Goal: Use online tool/utility: Utilize a website feature to perform a specific function

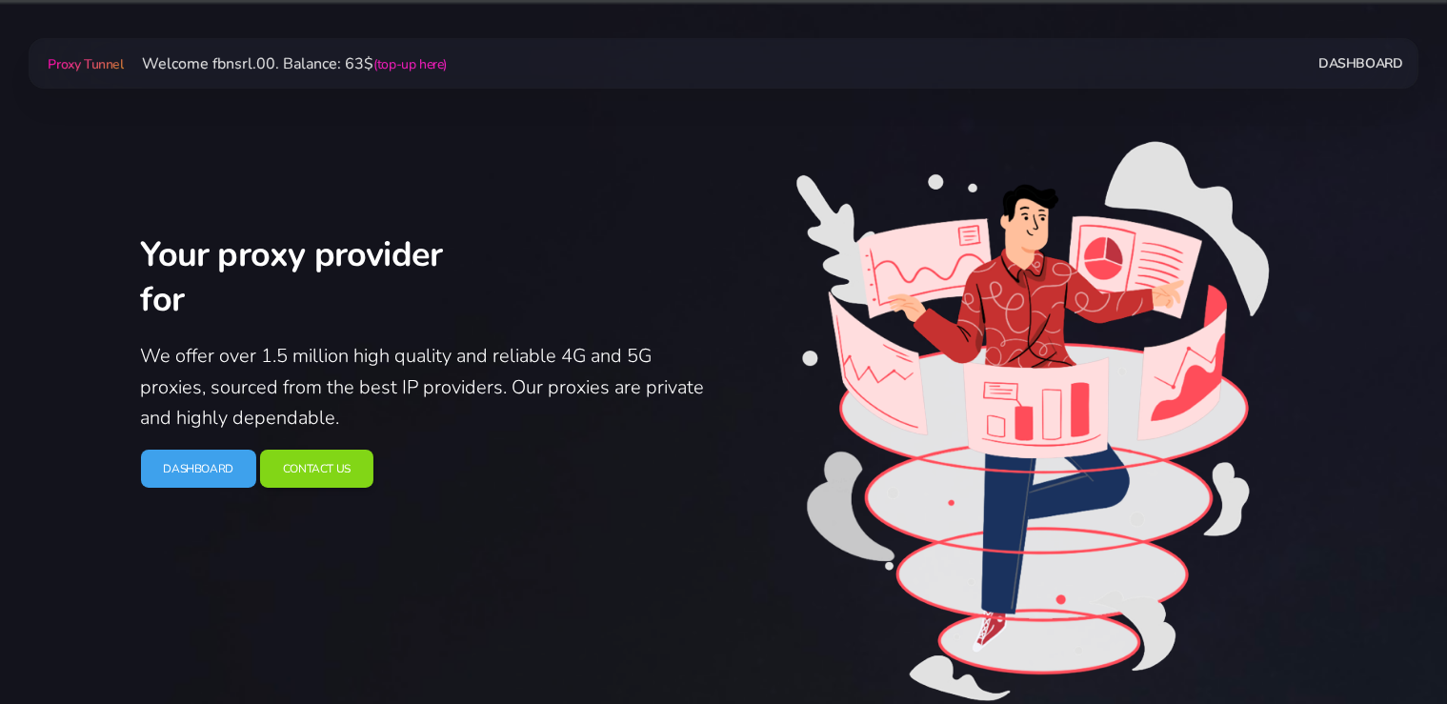
click at [208, 489] on link "Dashboard" at bounding box center [198, 469] width 115 height 39
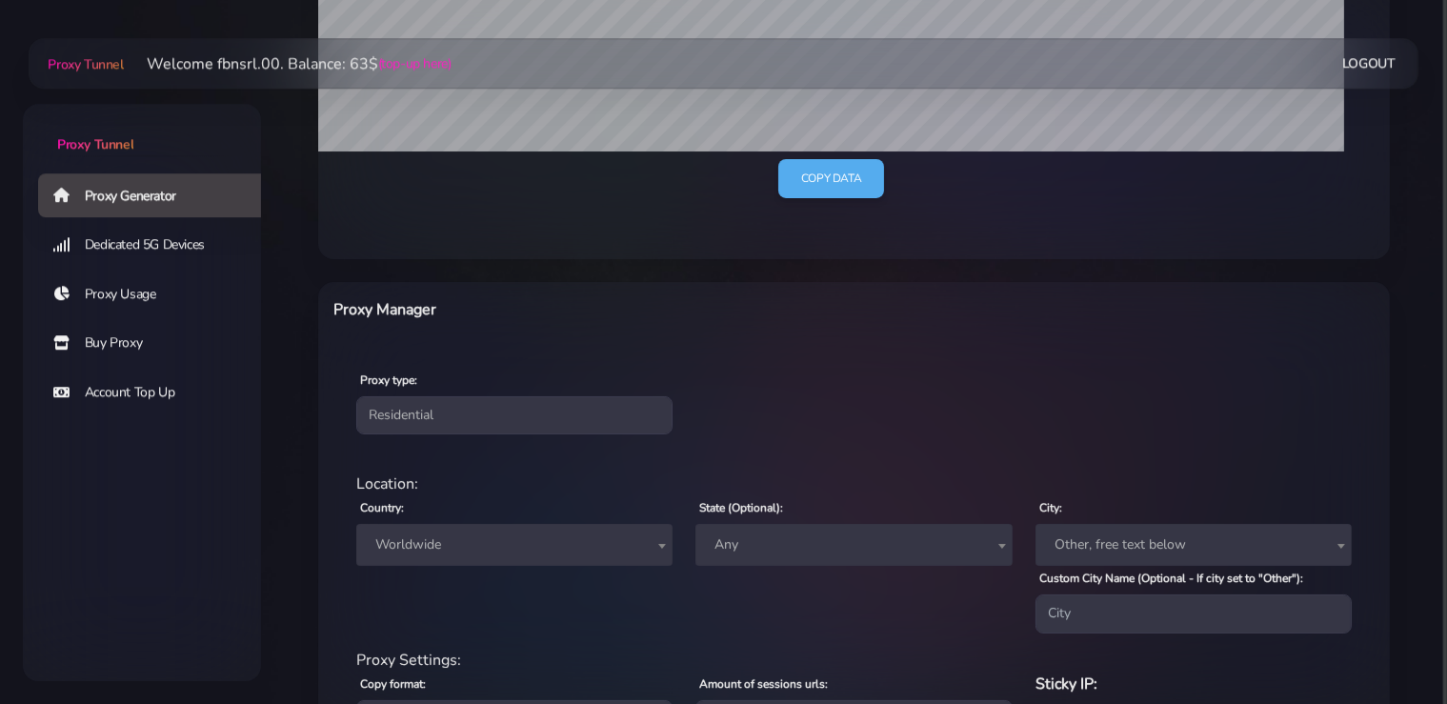
scroll to position [503, 0]
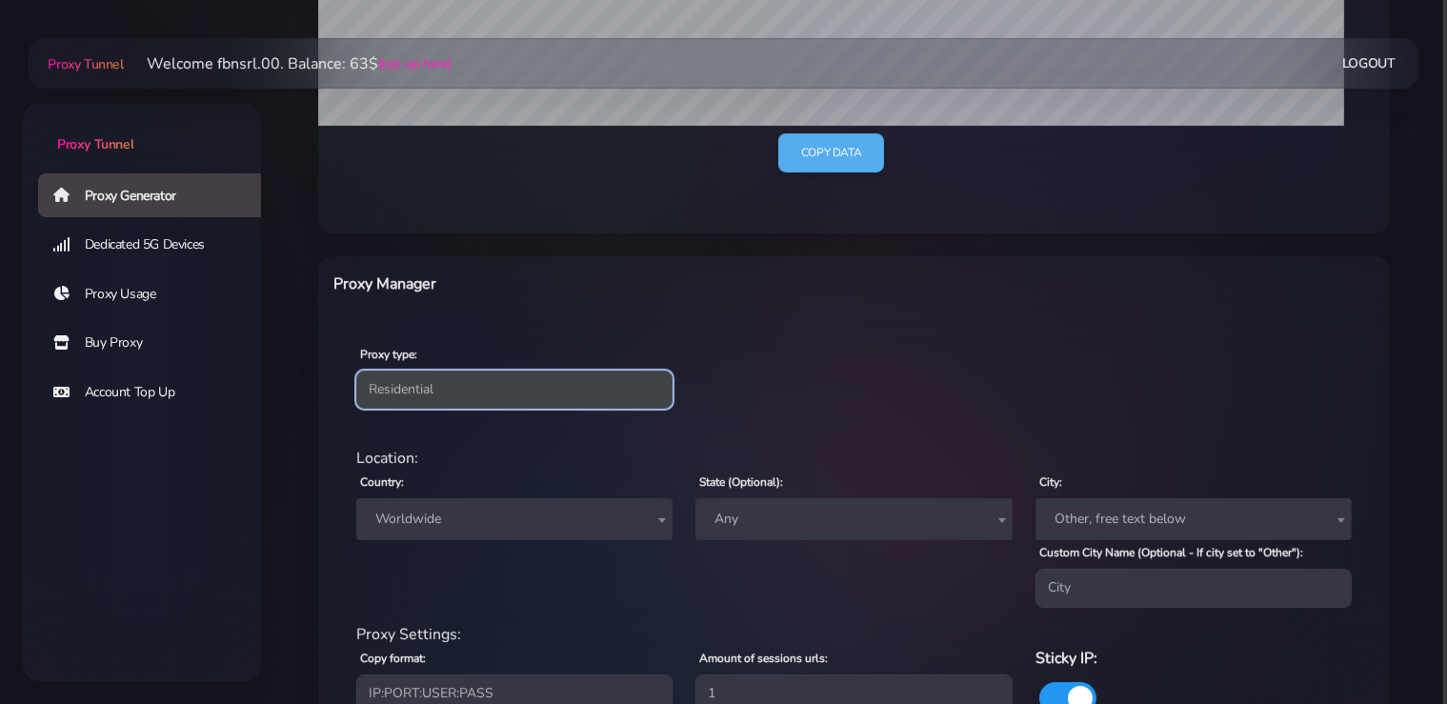
click at [356, 371] on select "Residential Static Mobile" at bounding box center [514, 390] width 316 height 38
select select "static"
click option "Static" at bounding box center [0, 0] width 0 height 0
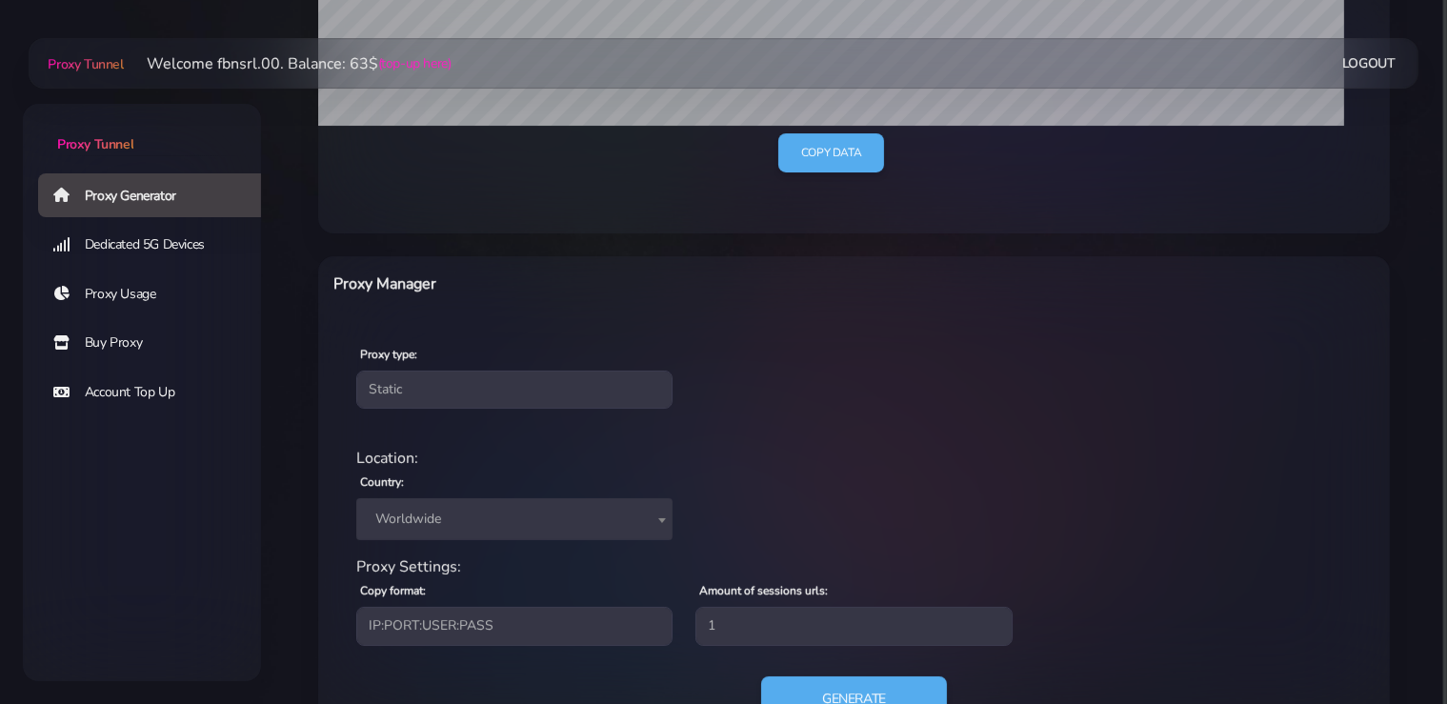
click at [493, 510] on span "Worldwide" at bounding box center [514, 519] width 293 height 27
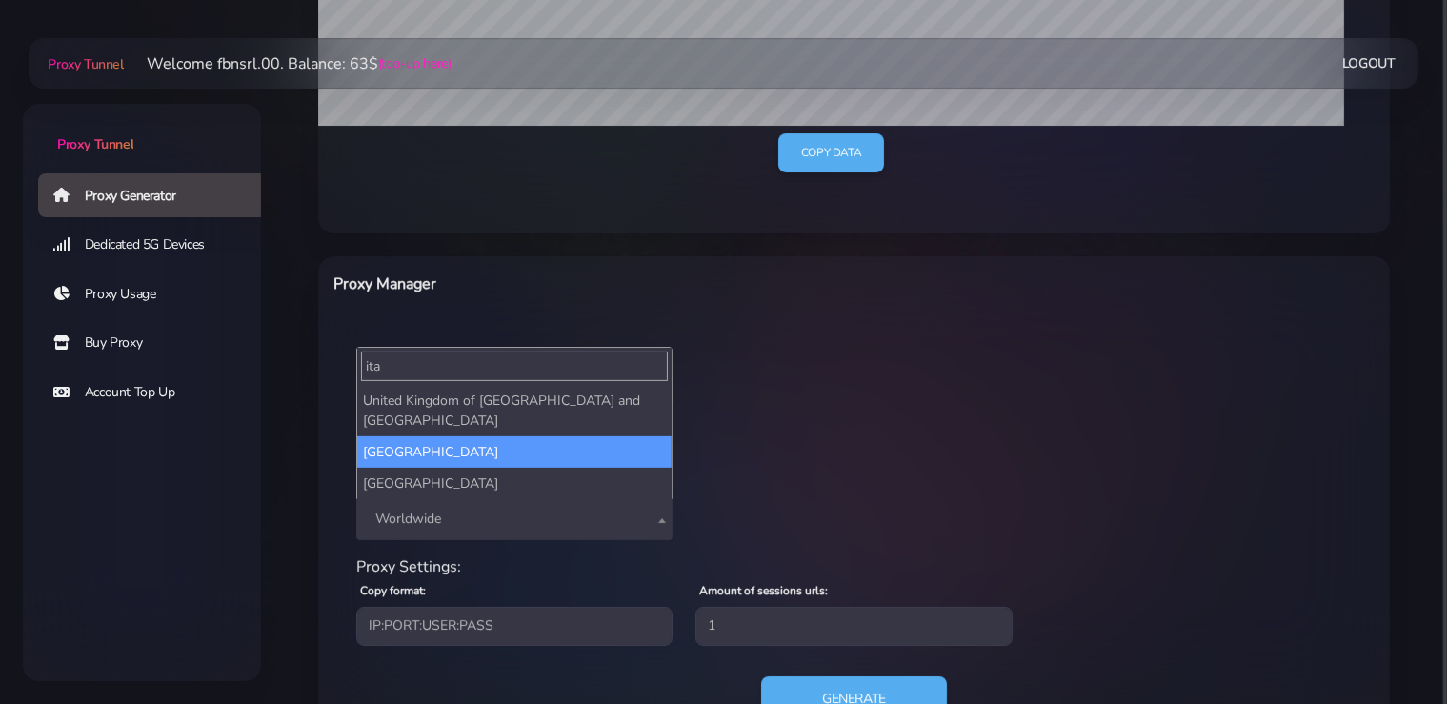
type input "ita"
select select "IT"
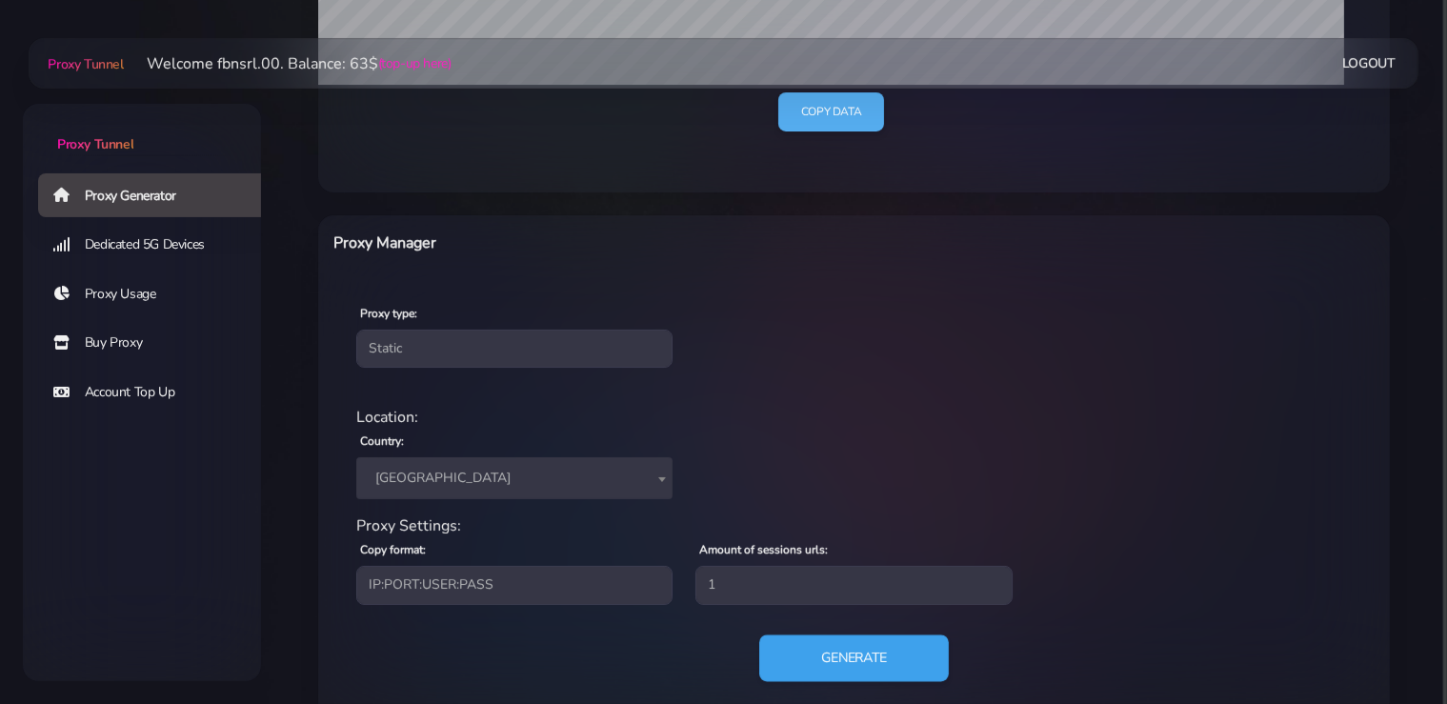
scroll to position [580, 0]
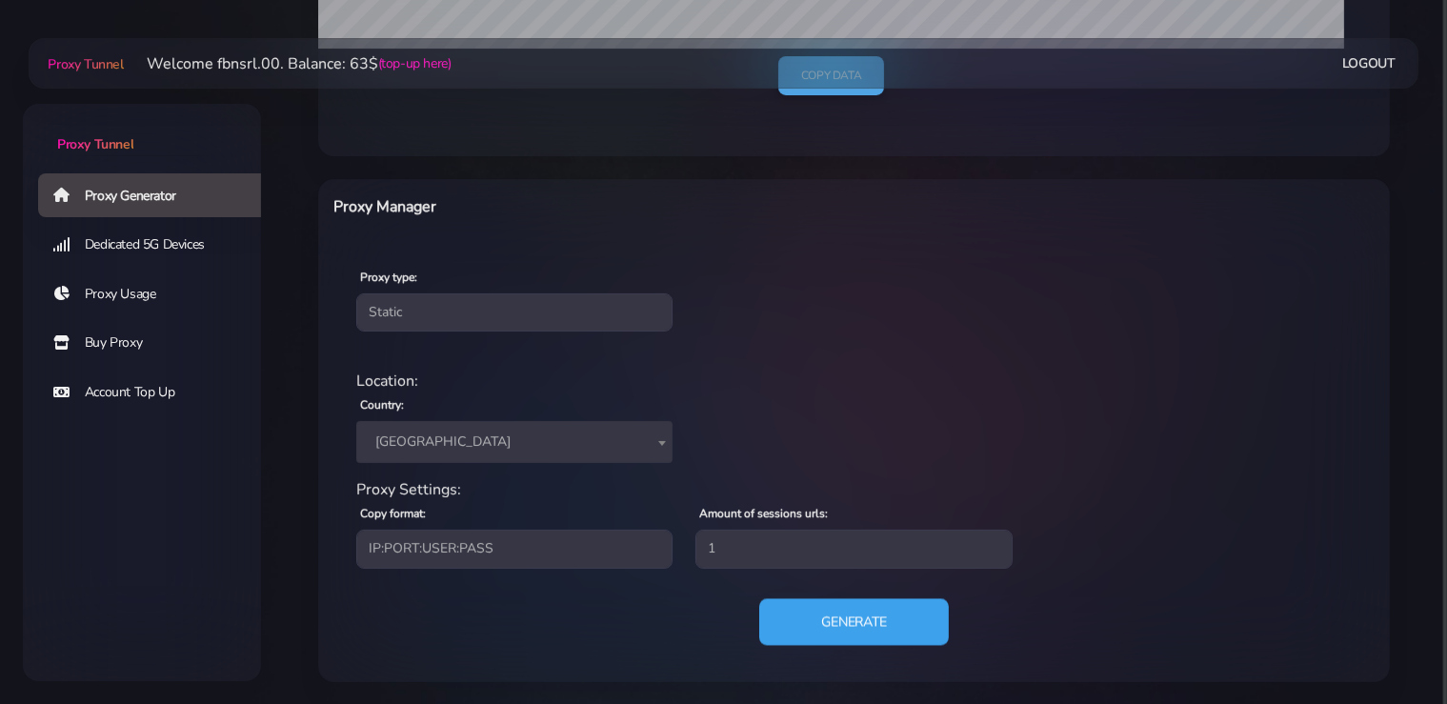
click at [856, 628] on button "Generate" at bounding box center [854, 621] width 190 height 47
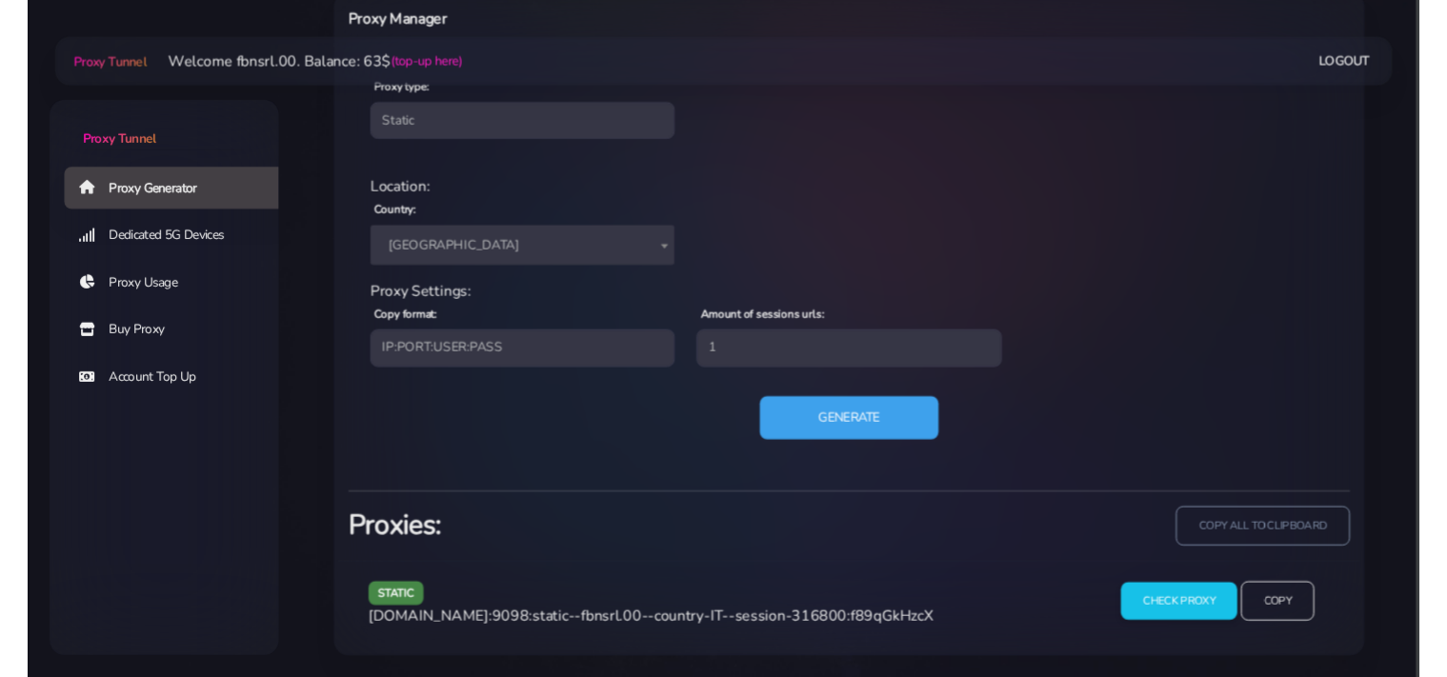
scroll to position [766, 0]
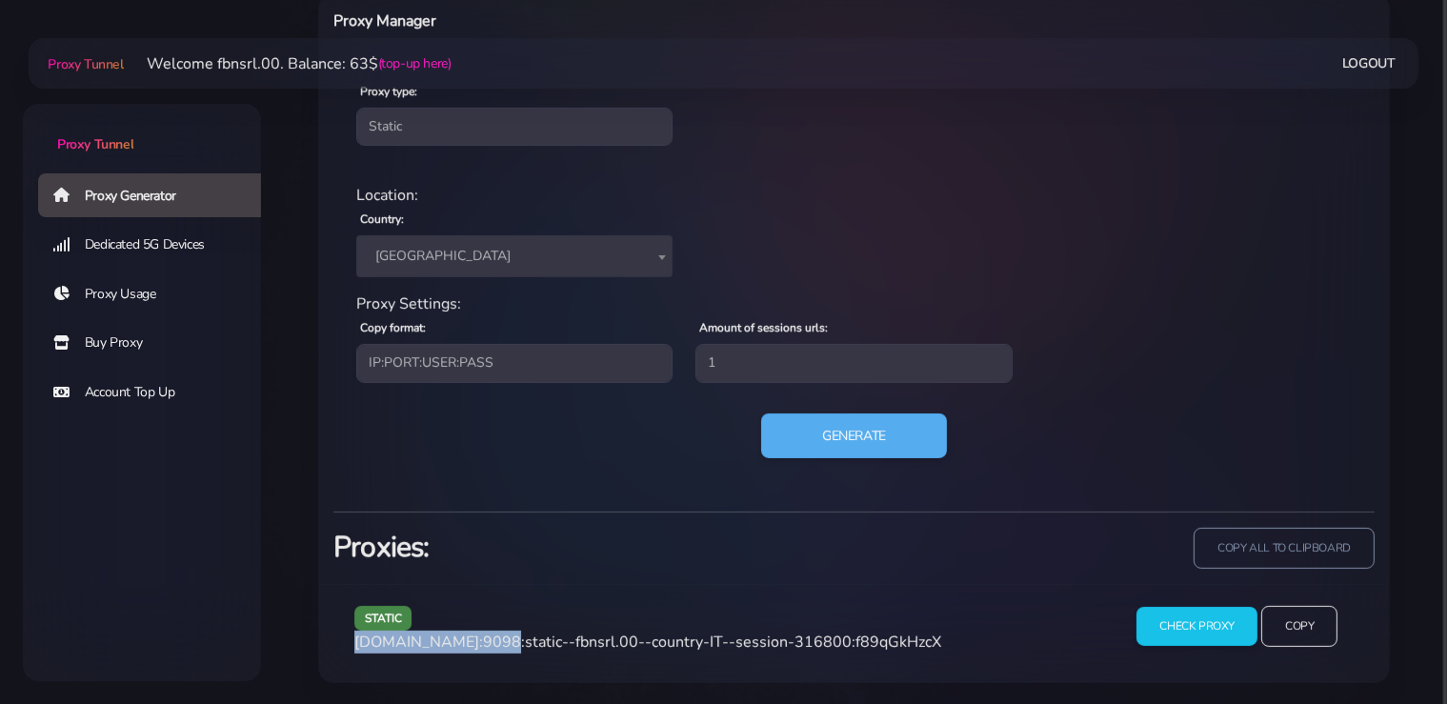
drag, startPoint x: 481, startPoint y: 640, endPoint x: 352, endPoint y: 647, distance: 128.8
click at [352, 647] on div "static [DOMAIN_NAME]:9098:static--fbnsrl.00--country-IT--session-316800:f89qGkH…" at bounding box center [726, 634] width 767 height 56
copy span "[DOMAIN_NAME]"
drag, startPoint x: 520, startPoint y: 638, endPoint x: 489, endPoint y: 641, distance: 31.6
click at [489, 641] on span "[DOMAIN_NAME]:9098:static--fbnsrl.00--country-IT--session-316800:f89qGkHzcX" at bounding box center [647, 642] width 587 height 21
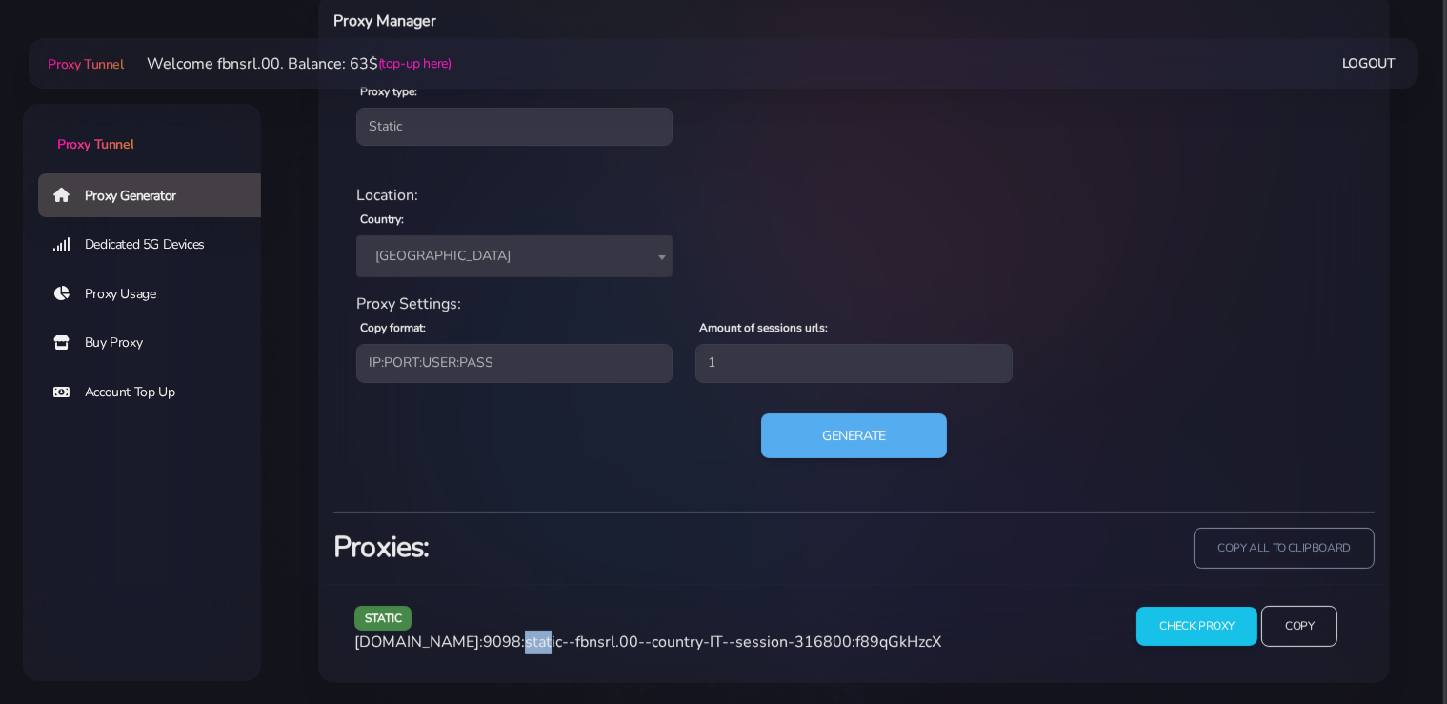
copy span "9098"
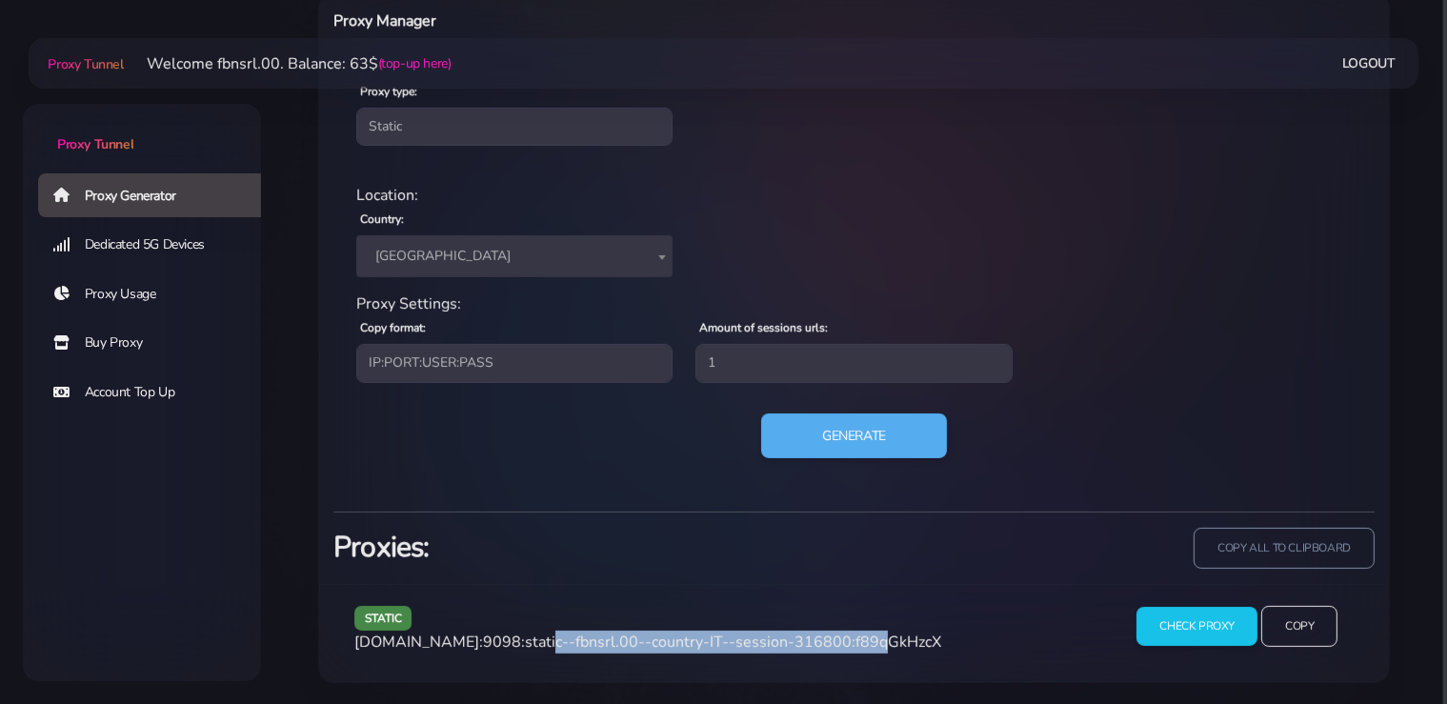
drag, startPoint x: 844, startPoint y: 641, endPoint x: 526, endPoint y: 641, distance: 318.2
click at [526, 641] on span "[DOMAIN_NAME]:9098:static--fbnsrl.00--country-IT--session-316800:f89qGkHzcX" at bounding box center [647, 642] width 587 height 21
copy span "static--fbnsrl.00--country-IT--session-316800"
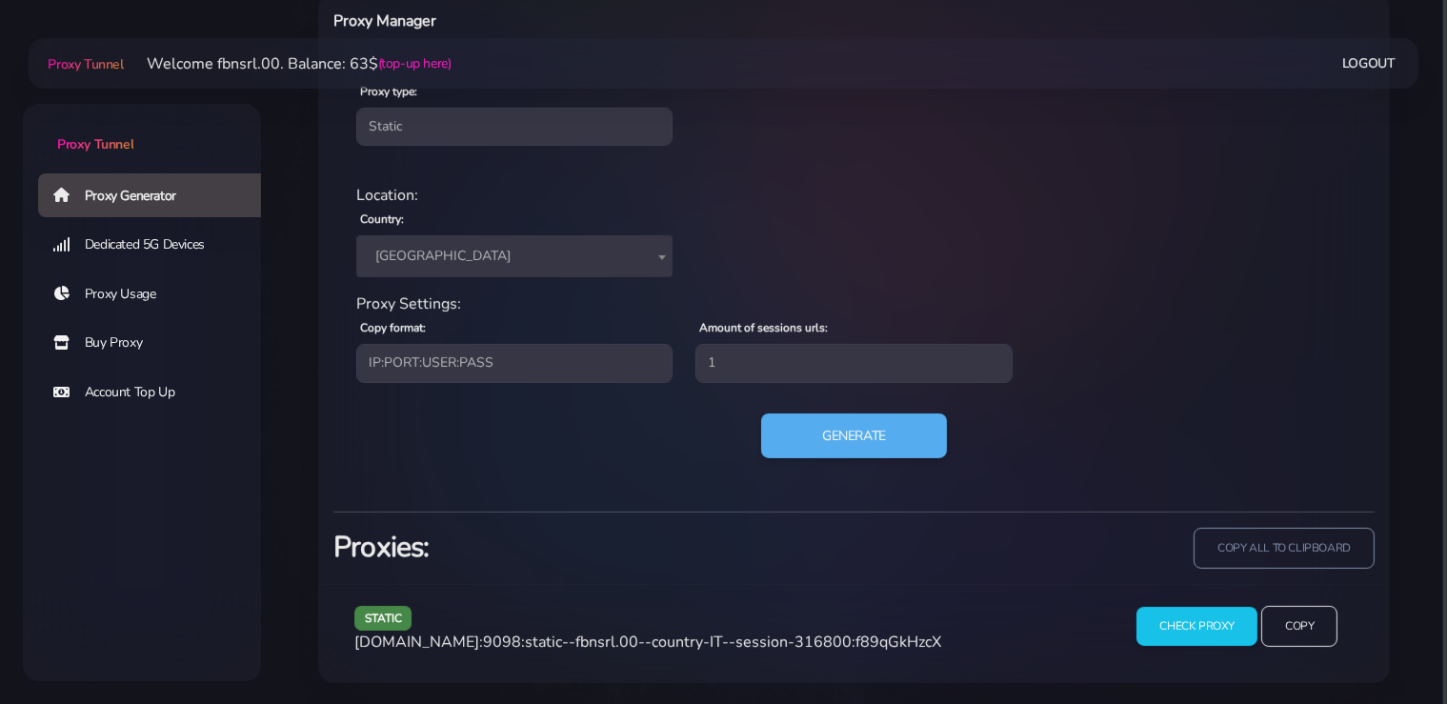
click at [880, 645] on span "[DOMAIN_NAME]:9098:static--fbnsrl.00--country-IT--session-316800:f89qGkHzcX" at bounding box center [647, 642] width 587 height 21
copy span "f89qGkHzcX"
